Goal: Find specific page/section: Find specific page/section

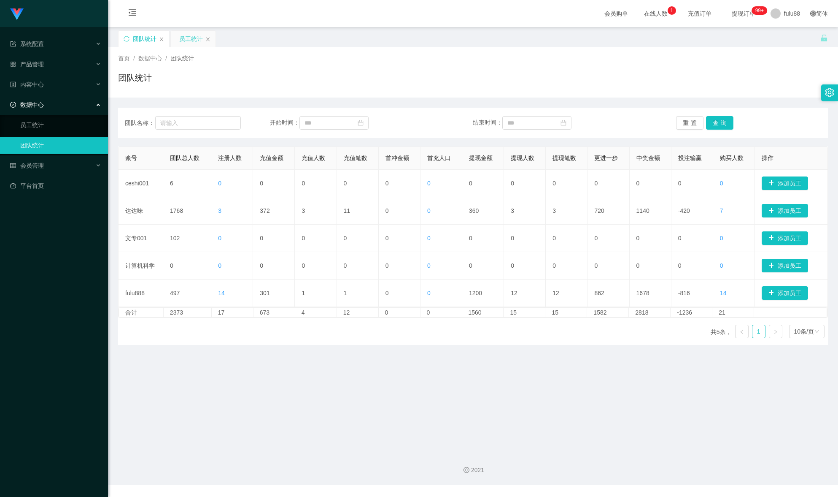
click at [184, 43] on div "员工统计" at bounding box center [191, 39] width 24 height 16
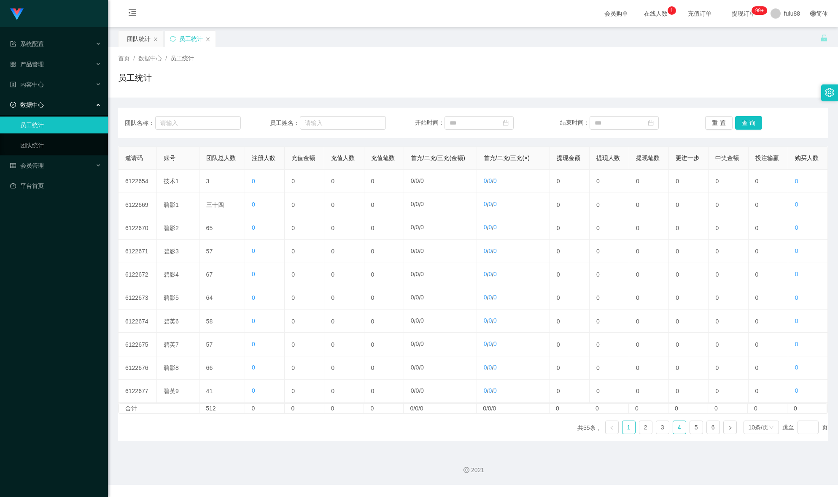
click at [678, 430] on font "4" at bounding box center [679, 427] width 3 height 7
